Goal: Find specific page/section: Find specific page/section

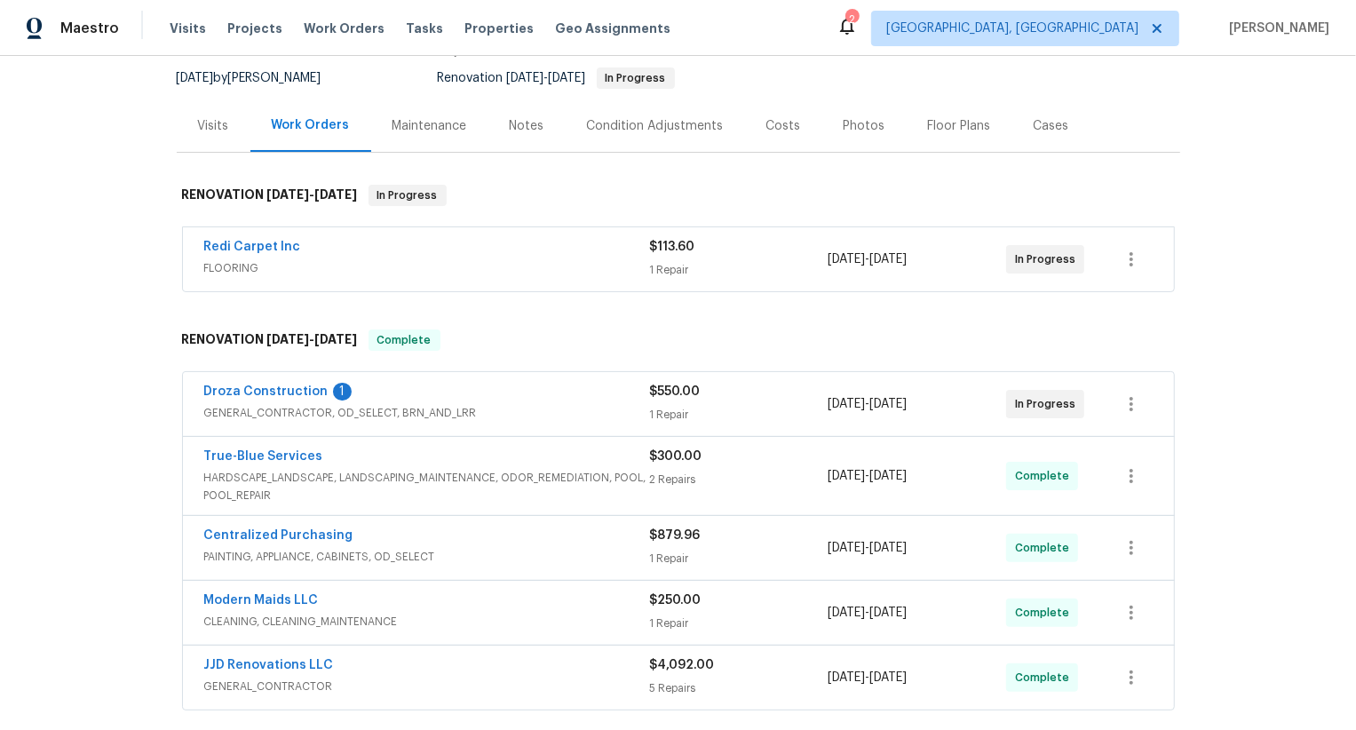
scroll to position [205, 0]
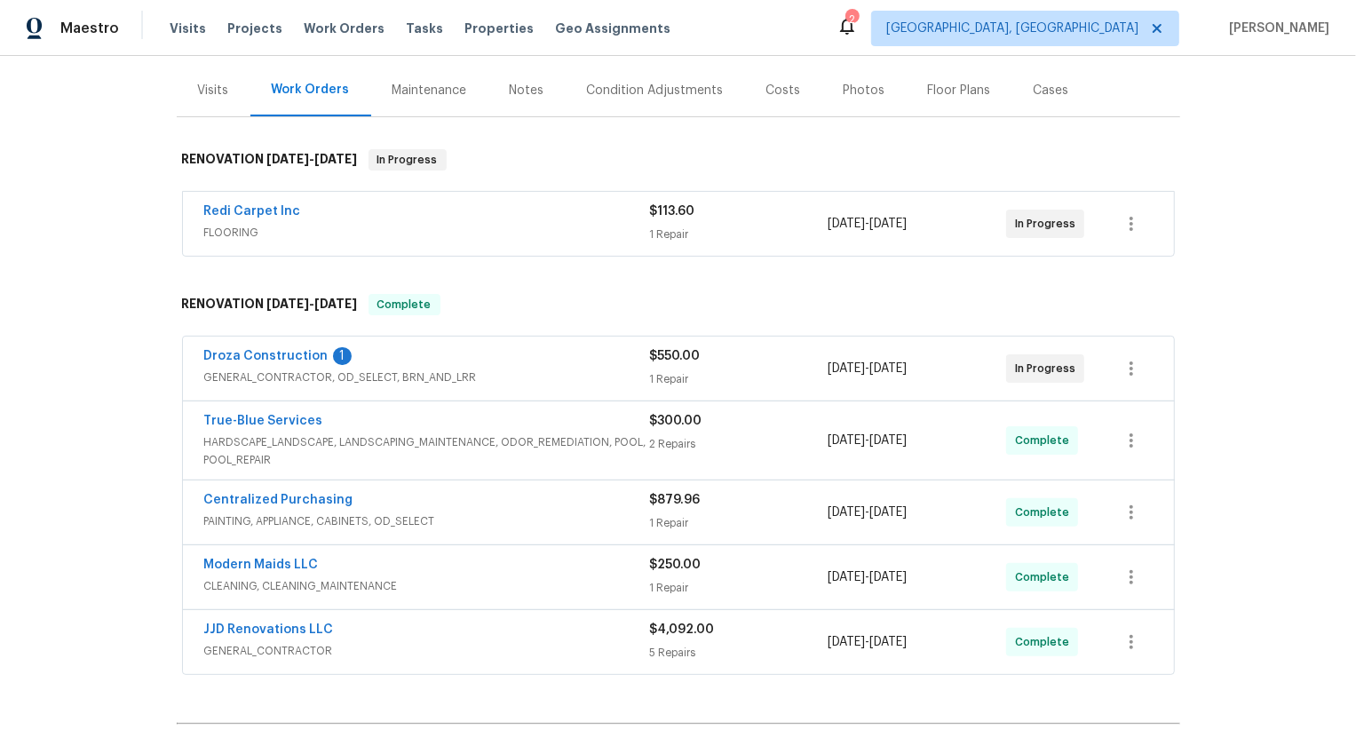
click at [431, 225] on span "FLOORING" at bounding box center [427, 233] width 446 height 18
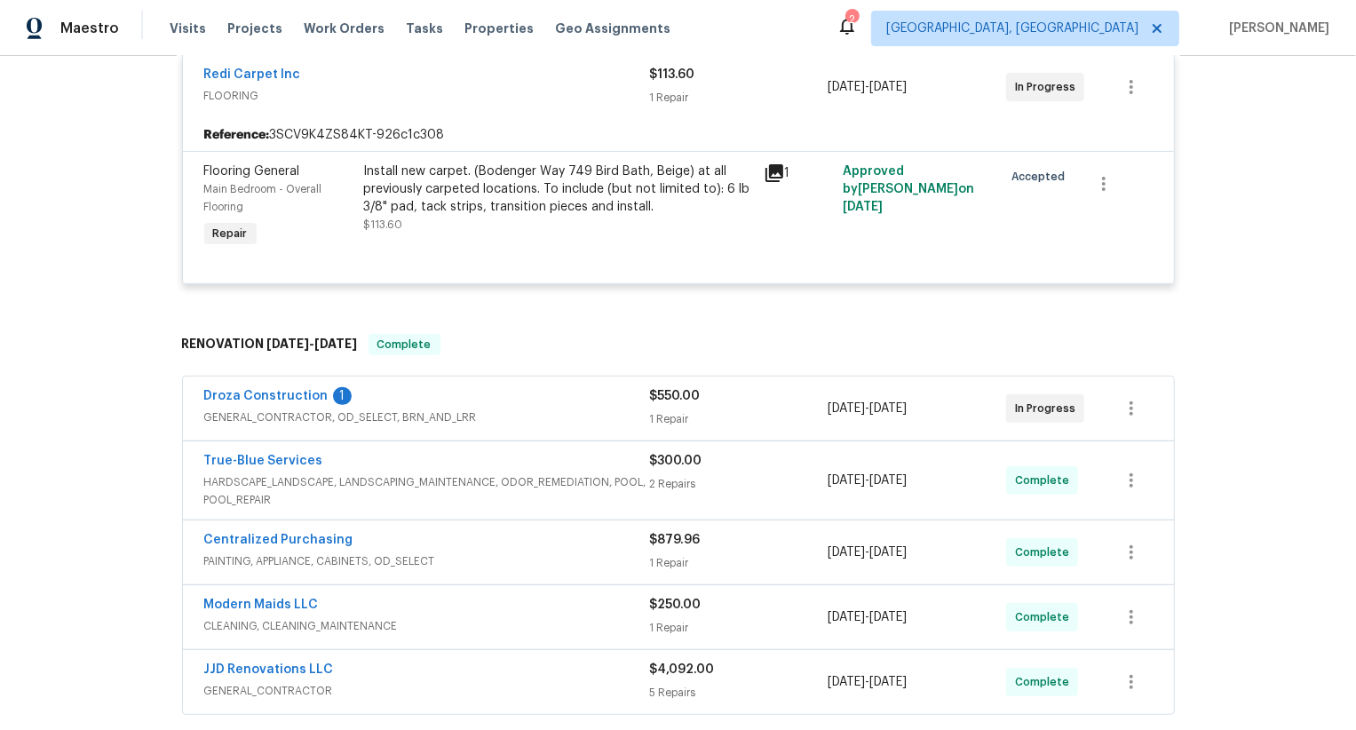
scroll to position [398, 0]
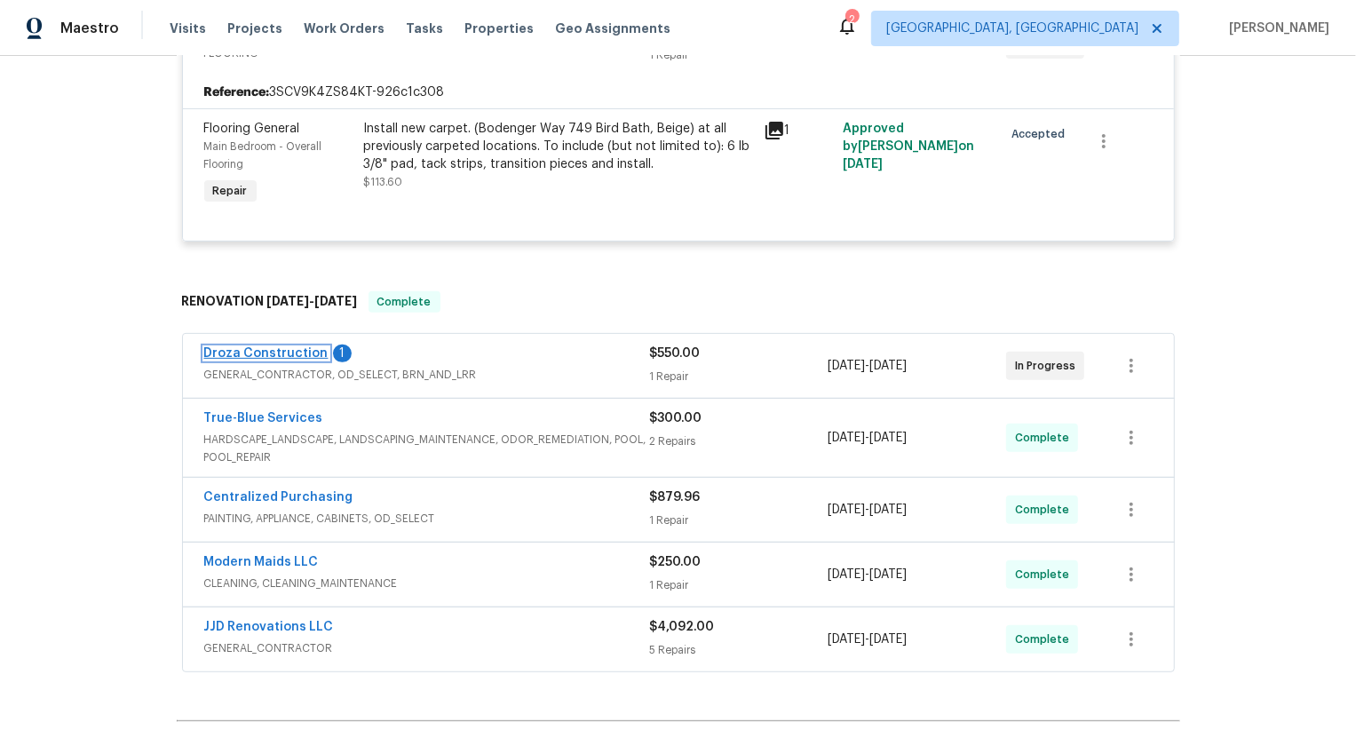
click at [312, 351] on link "Droza Construction" at bounding box center [266, 353] width 124 height 12
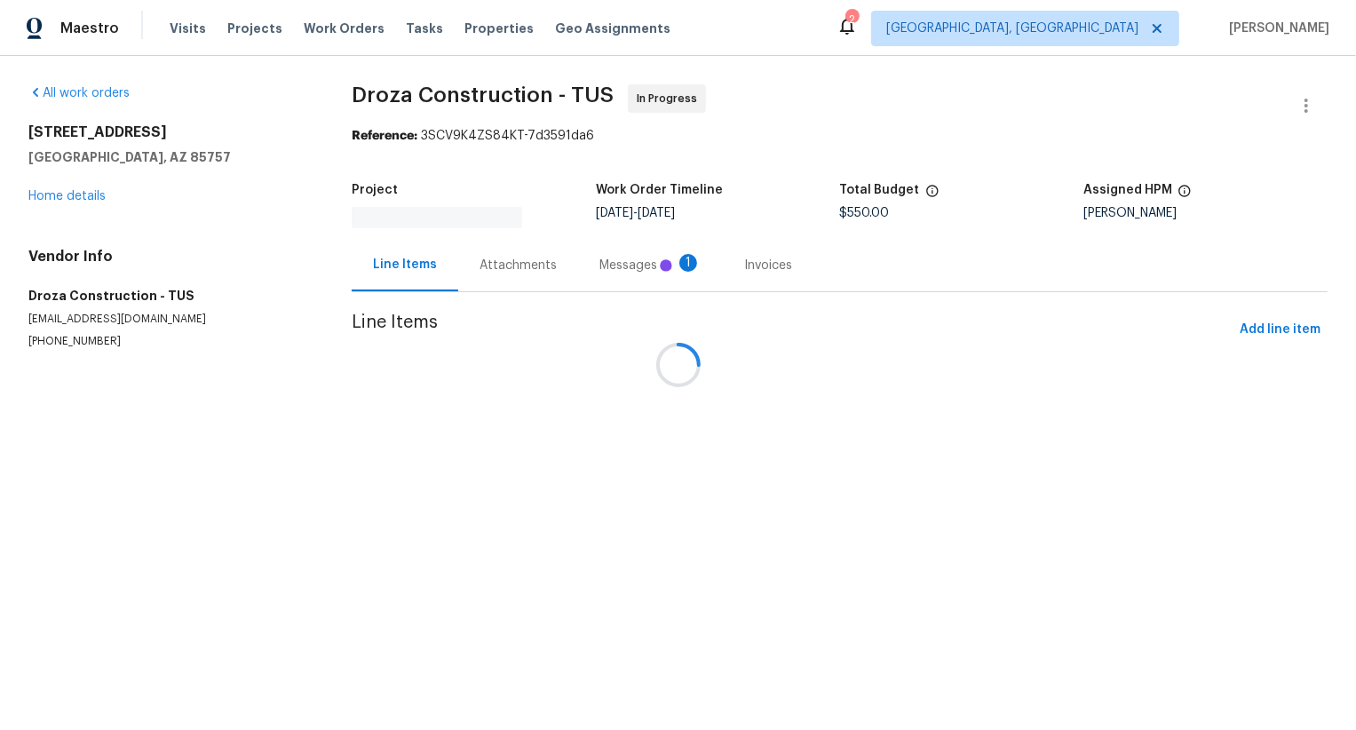
click at [490, 252] on div at bounding box center [678, 365] width 1356 height 730
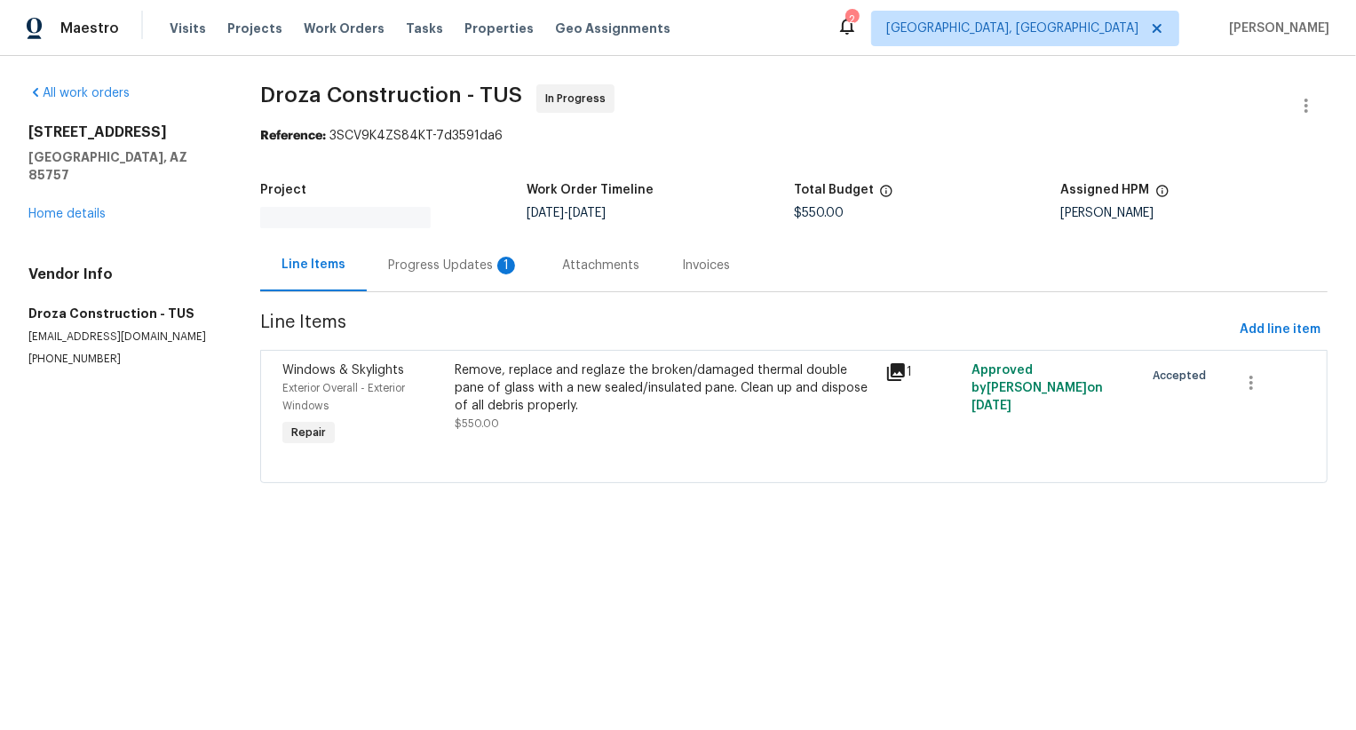
click at [497, 269] on div "1" at bounding box center [506, 266] width 18 height 18
click at [497, 269] on div "Progress Updates 1" at bounding box center [454, 265] width 174 height 52
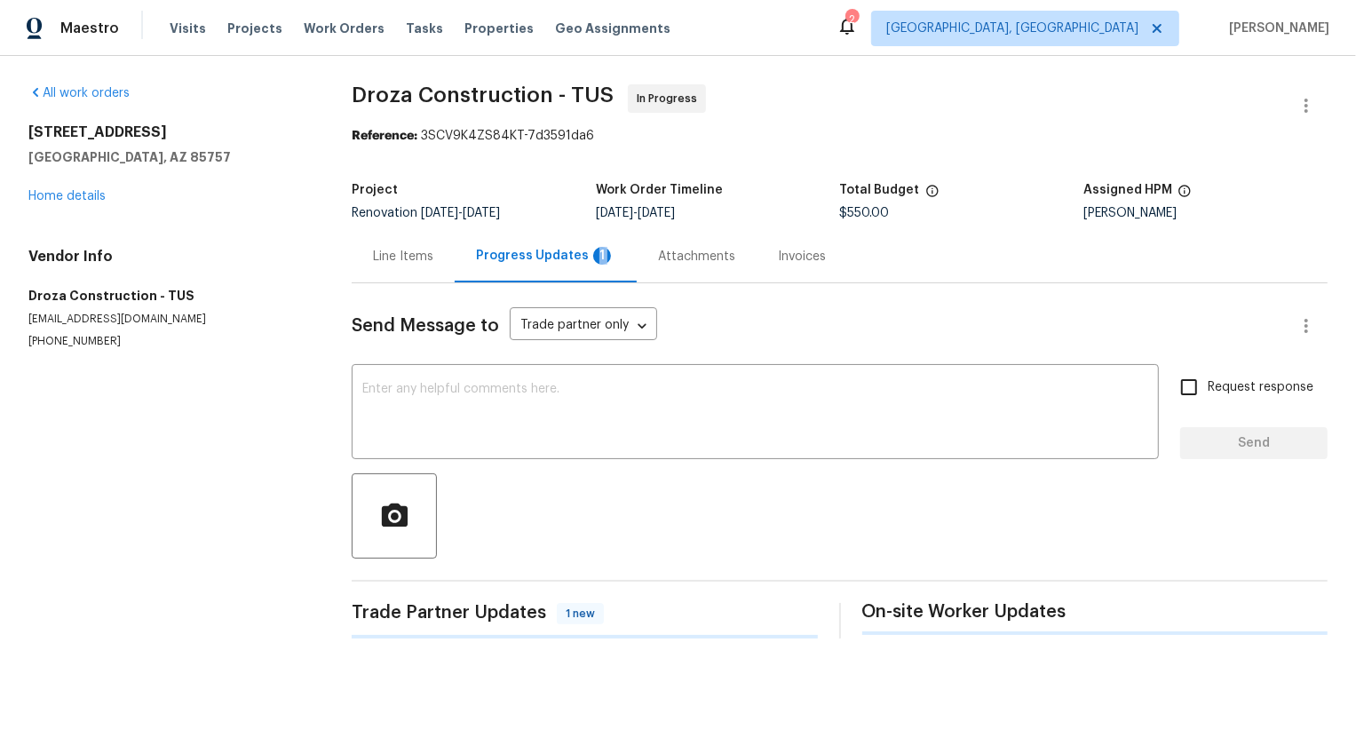
click at [497, 269] on div "Progress Updates 1" at bounding box center [546, 256] width 182 height 52
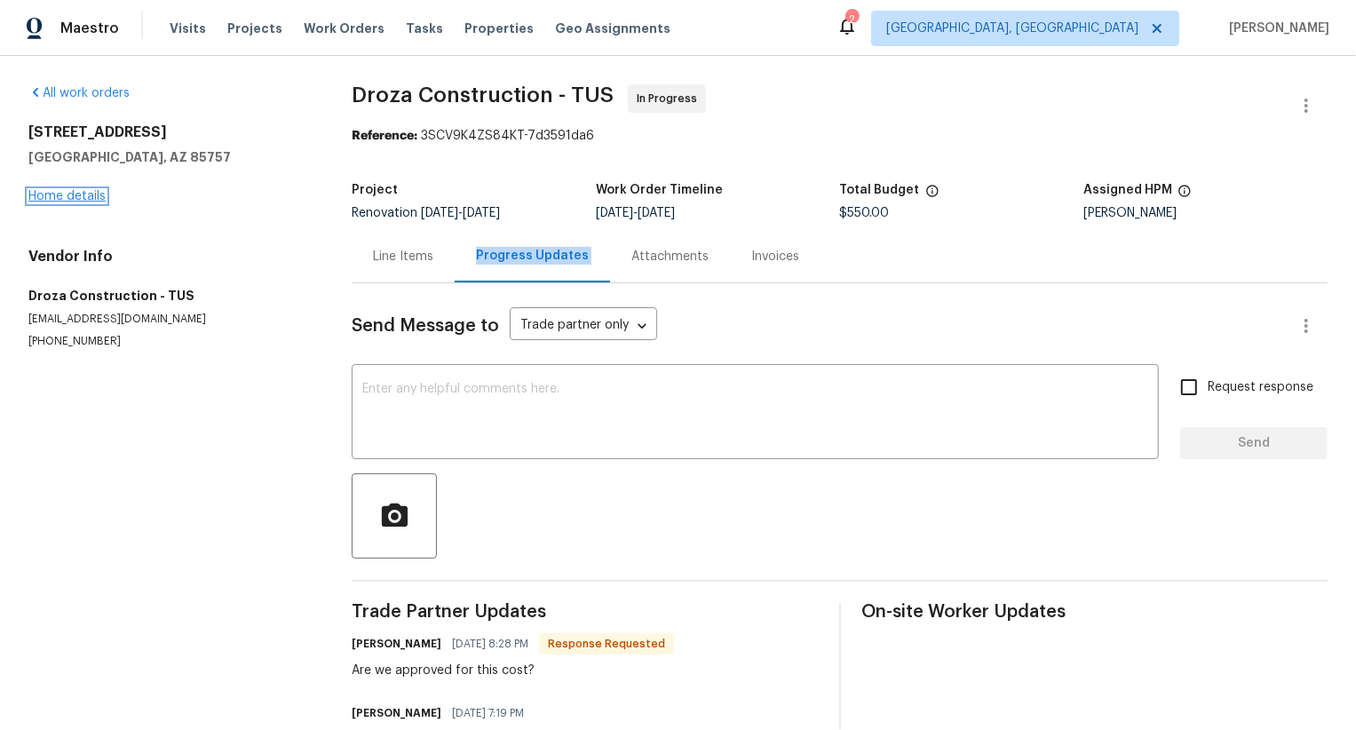
click at [91, 194] on link "Home details" at bounding box center [66, 196] width 77 height 12
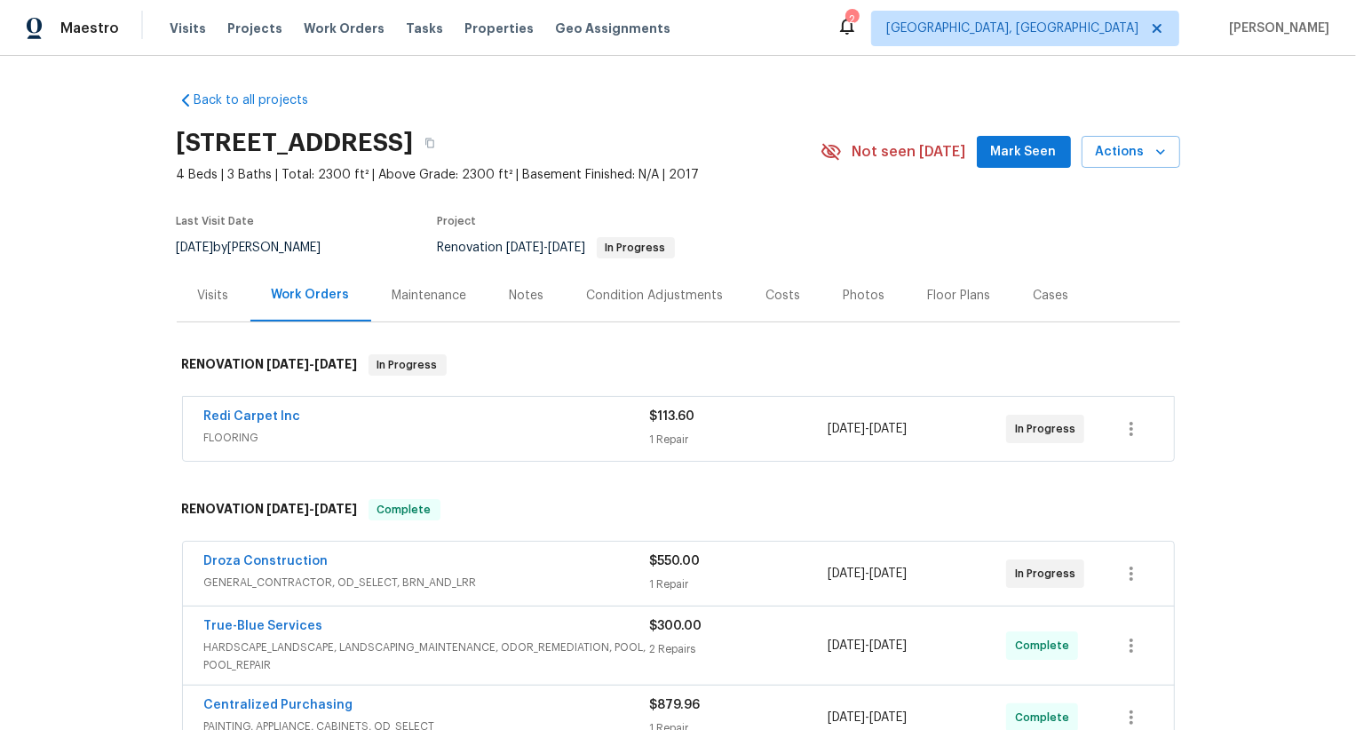
click at [195, 560] on div "Droza Construction GENERAL_CONTRACTOR, OD_SELECT, BRN_AND_LRR $550.00 1 Repair …" at bounding box center [678, 574] width 991 height 64
copy link "Droza Construction"
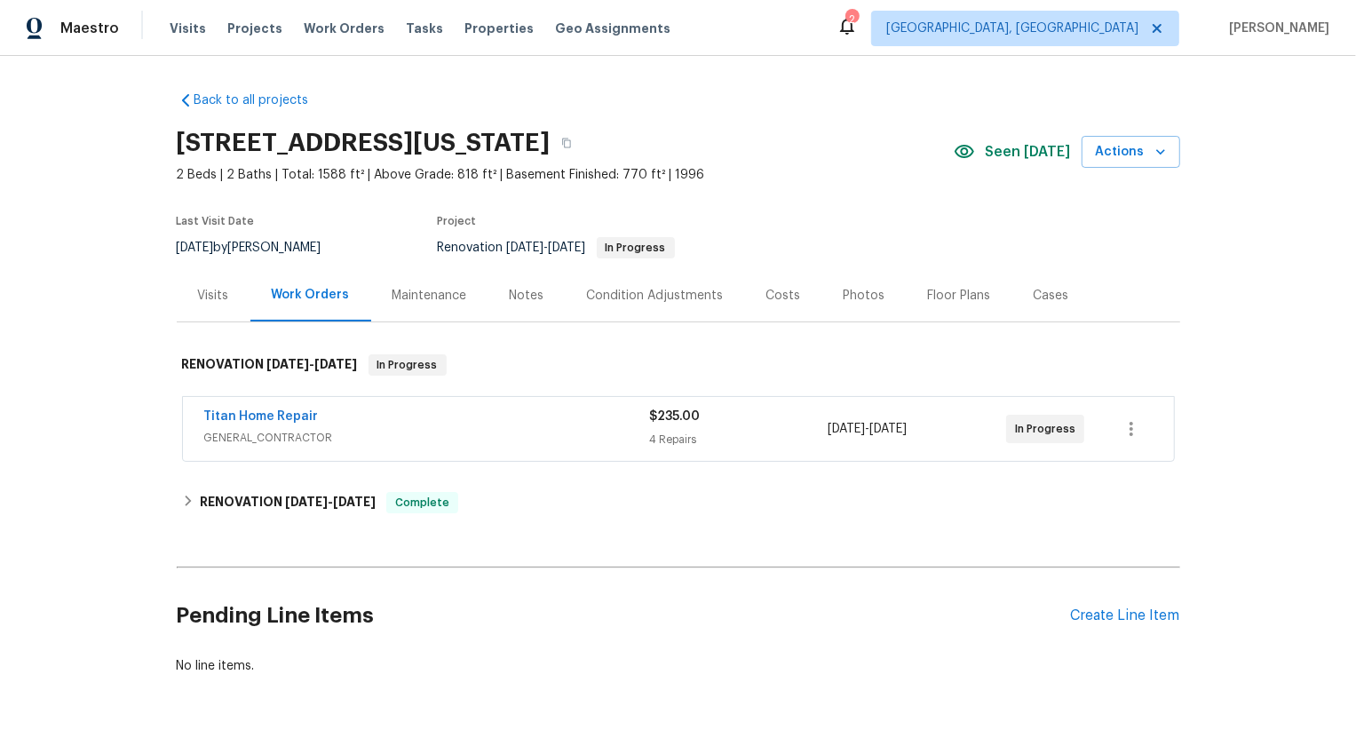
click at [185, 405] on div "Titan Home Repair GENERAL_CONTRACTOR $235.00 4 Repairs 9/7/2025 - 9/9/2025 In P…" at bounding box center [678, 429] width 991 height 64
copy link "Titan Home Repair"
